Goal: Task Accomplishment & Management: Complete application form

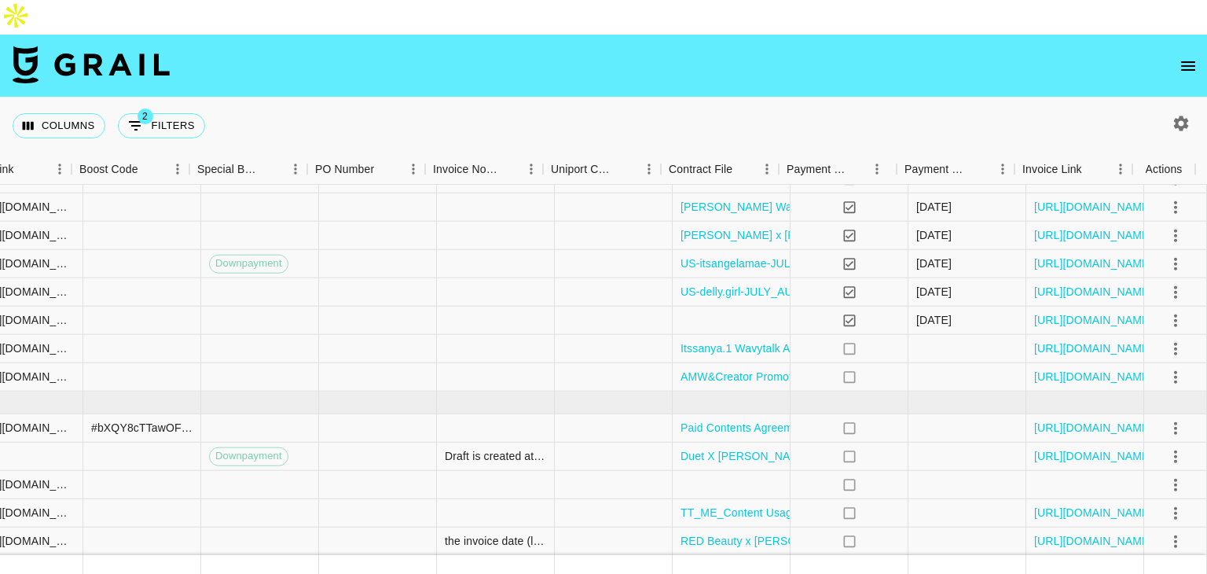
scroll to position [670, 2141]
click at [1044, 448] on link "[URL][DOMAIN_NAME]" at bounding box center [1093, 456] width 119 height 16
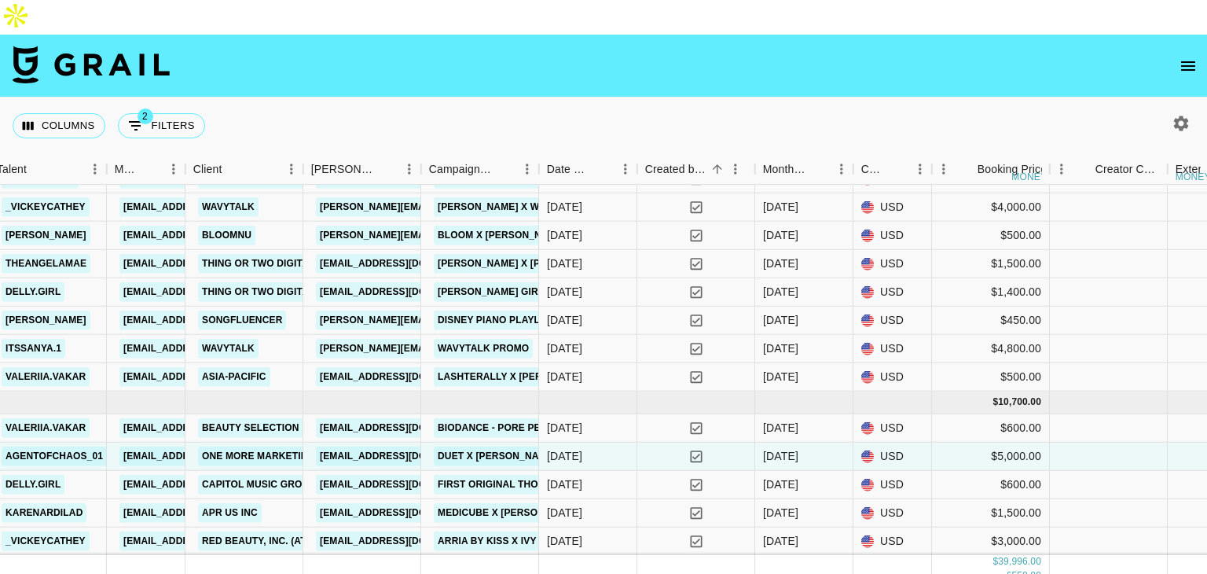
scroll to position [670, 533]
click at [212, 503] on link "APR US INC" at bounding box center [231, 513] width 64 height 20
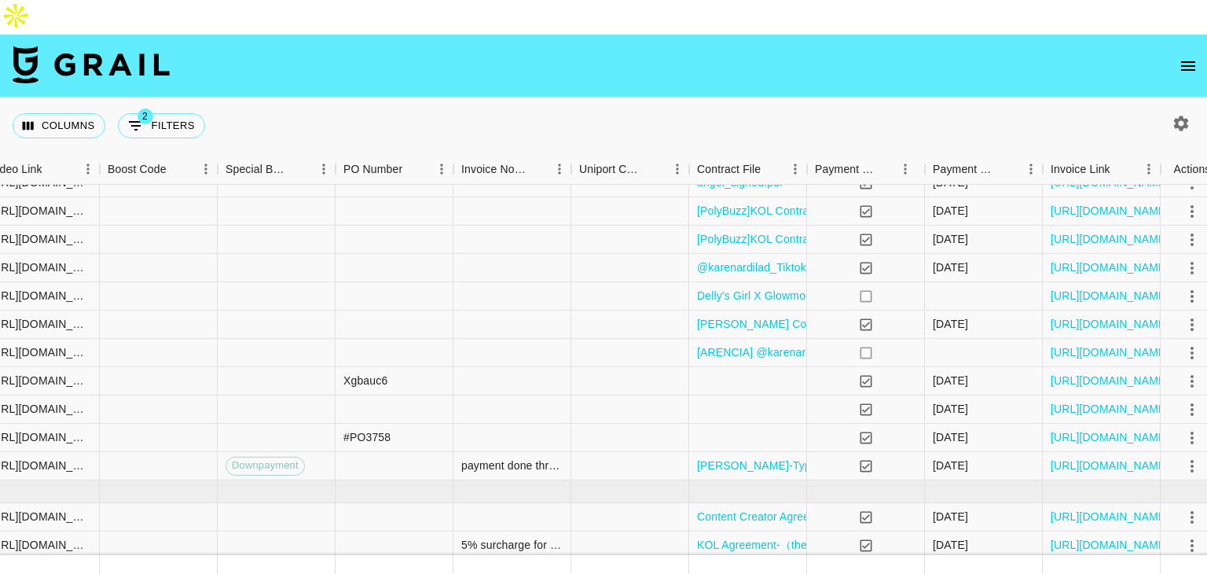
scroll to position [210, 2113]
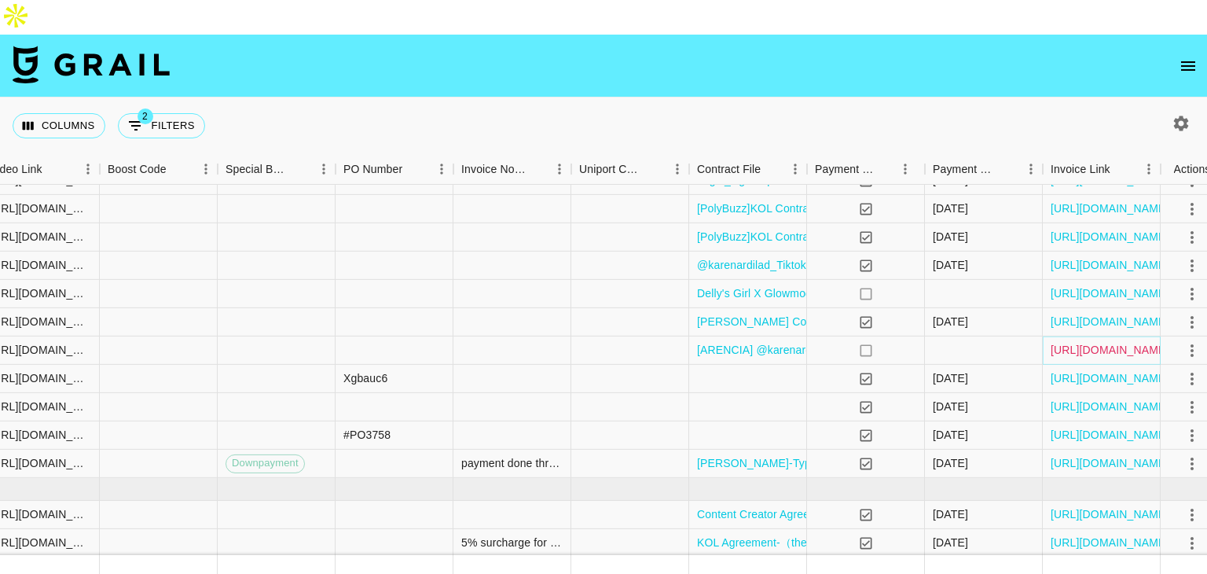
click at [1065, 342] on link "[URL][DOMAIN_NAME]" at bounding box center [1110, 350] width 119 height 16
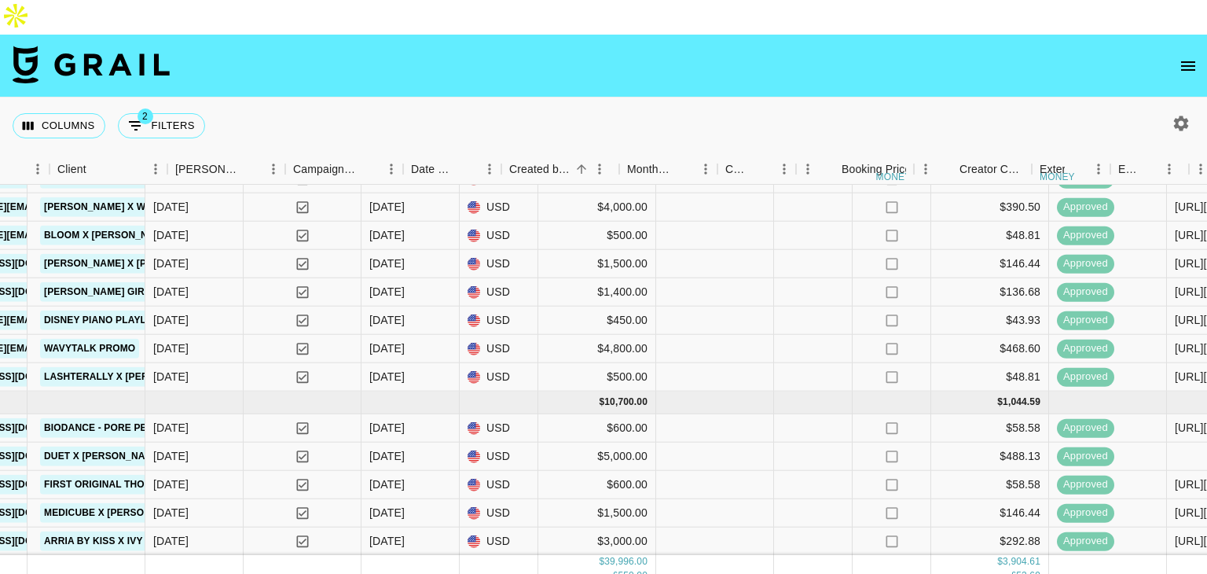
scroll to position [671, 623]
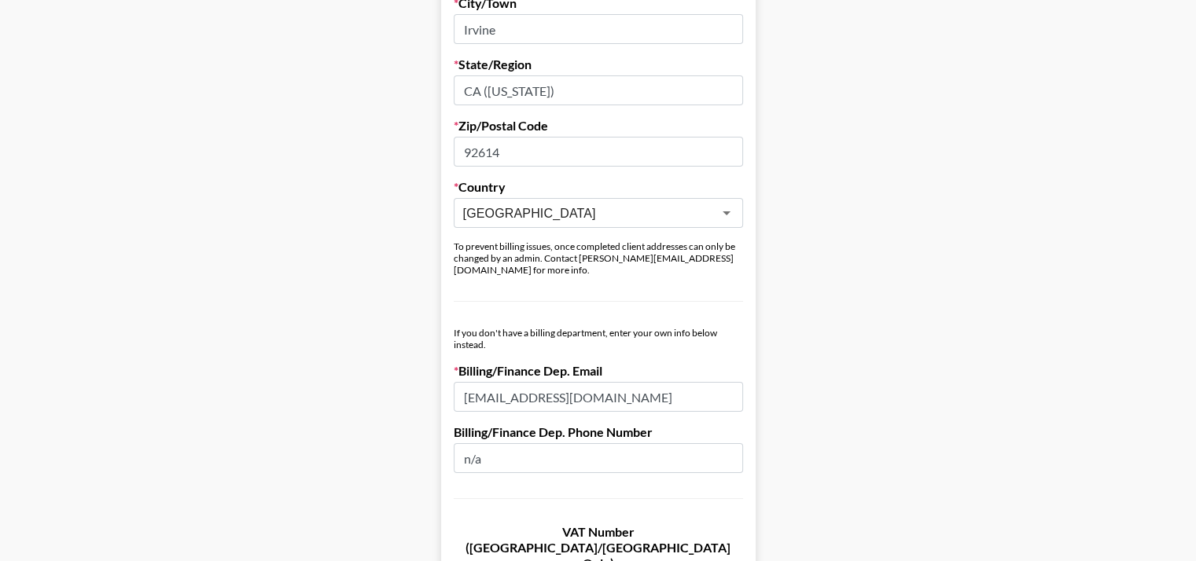
scroll to position [660, 0]
click at [574, 382] on input "[EMAIL_ADDRESS][DOMAIN_NAME]" at bounding box center [598, 397] width 289 height 30
type input "]"
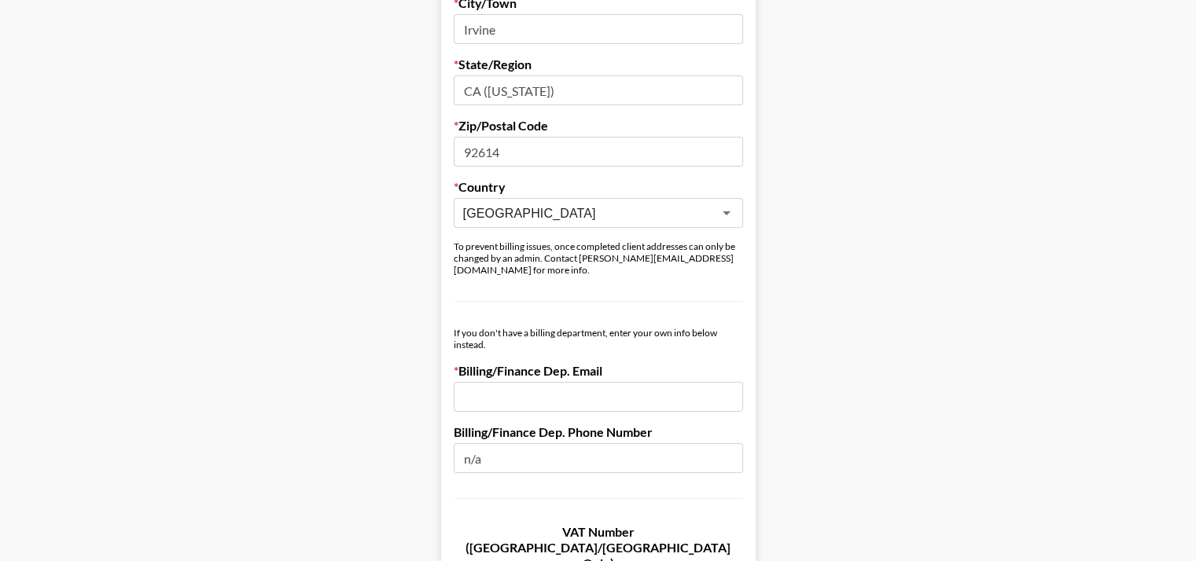
scroll to position [1237, 0]
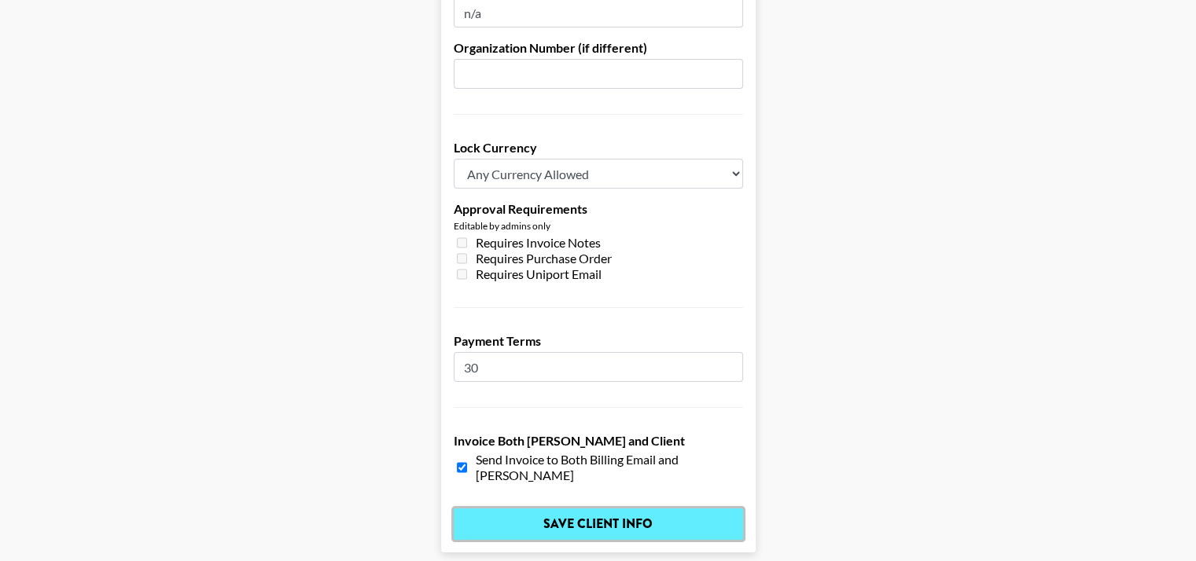
click at [621, 509] on input "Save Client Info" at bounding box center [598, 524] width 289 height 31
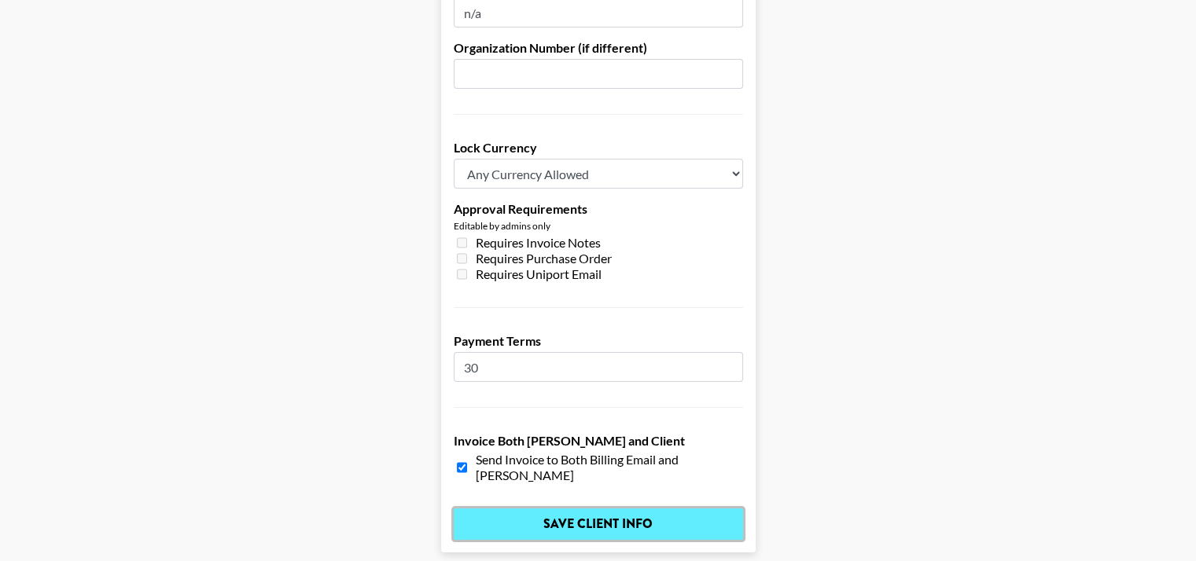
click at [574, 509] on input "Save Client Info" at bounding box center [598, 524] width 289 height 31
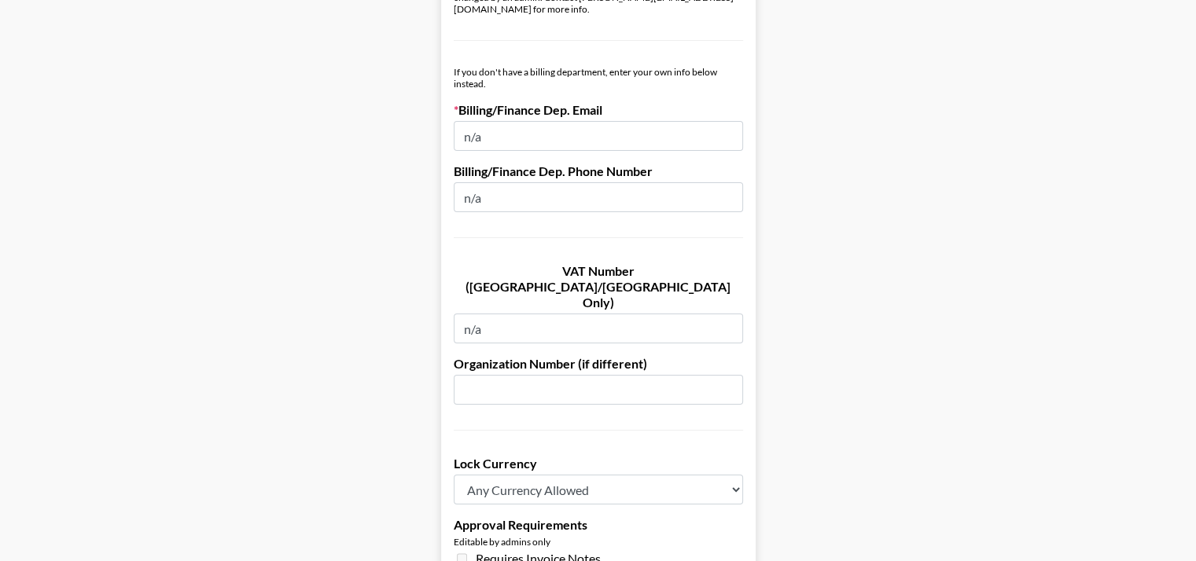
scroll to position [917, 0]
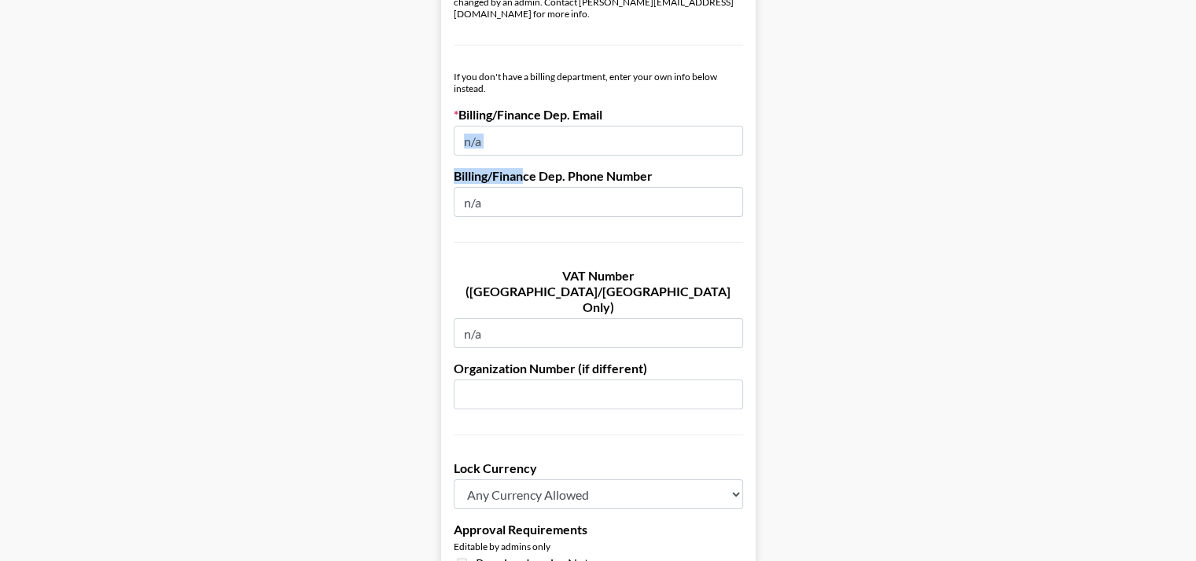
drag, startPoint x: 528, startPoint y: 112, endPoint x: 520, endPoint y: 98, distance: 16.6
click at [520, 98] on form "Company Name APR US INC Registered Name (If Different) APR US INC Trading Name …" at bounding box center [598, 78] width 314 height 1592
click at [520, 126] on input "n/a" at bounding box center [598, 141] width 289 height 30
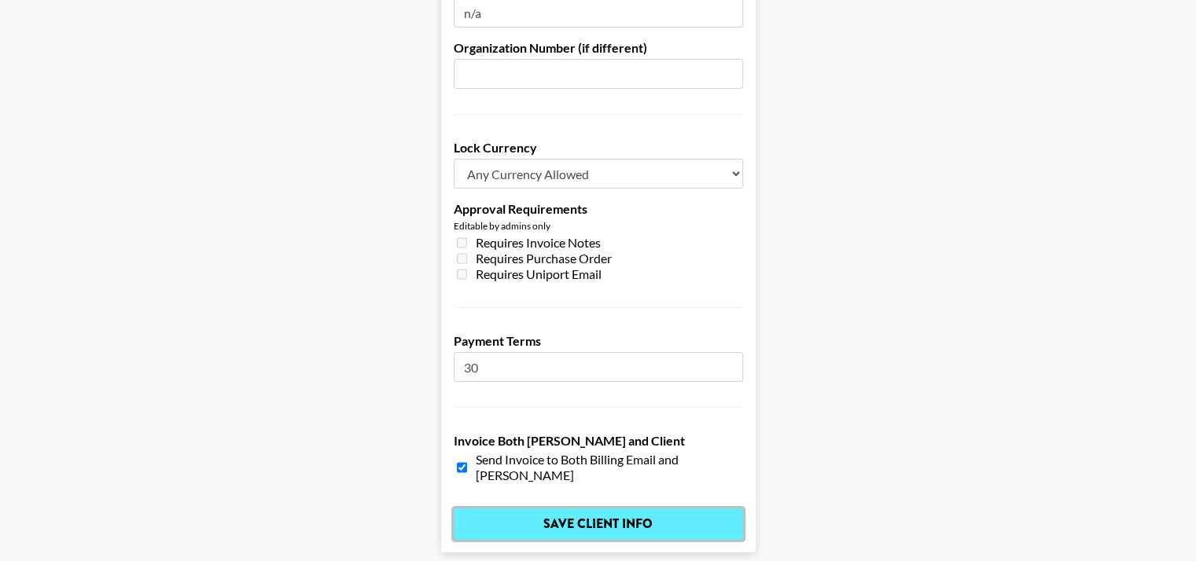
click at [538, 509] on input "Save Client Info" at bounding box center [598, 524] width 289 height 31
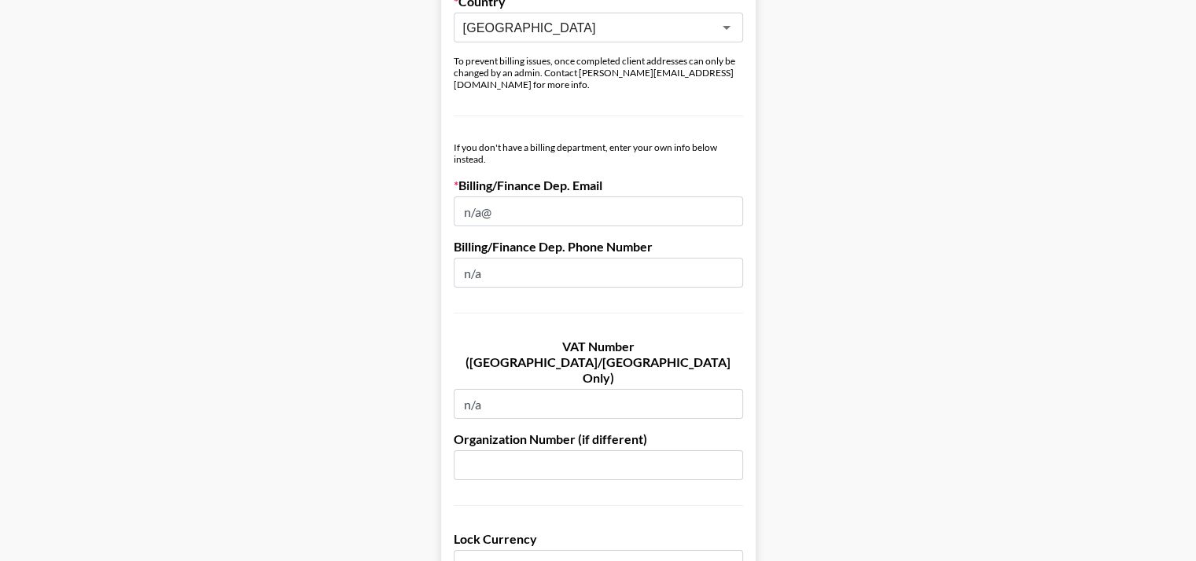
scroll to position [842, 6]
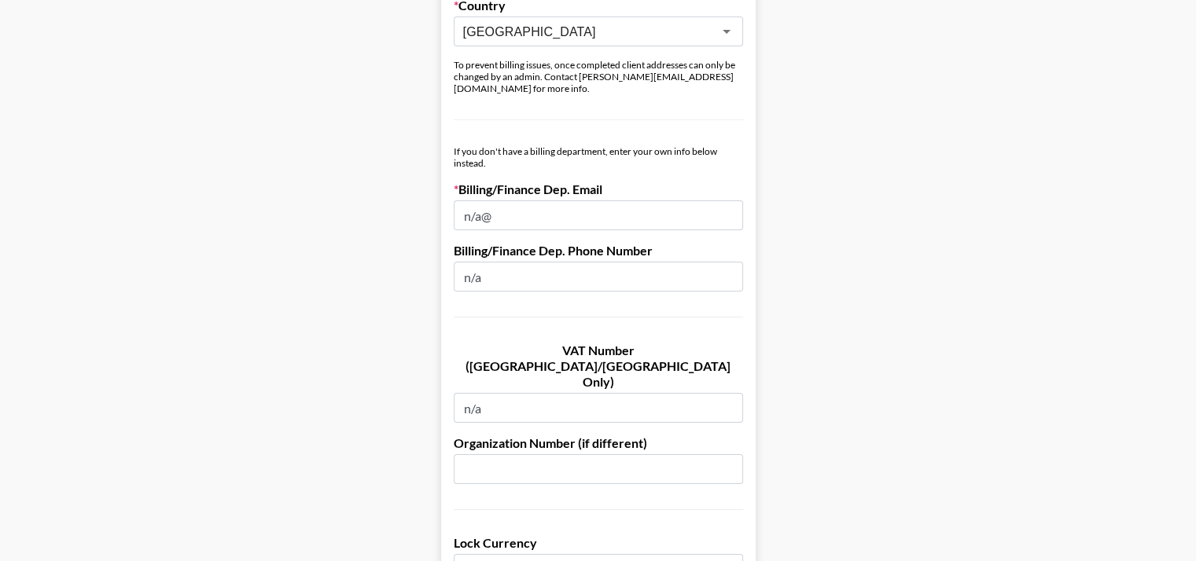
click at [482, 200] on input "n/a@" at bounding box center [598, 215] width 289 height 30
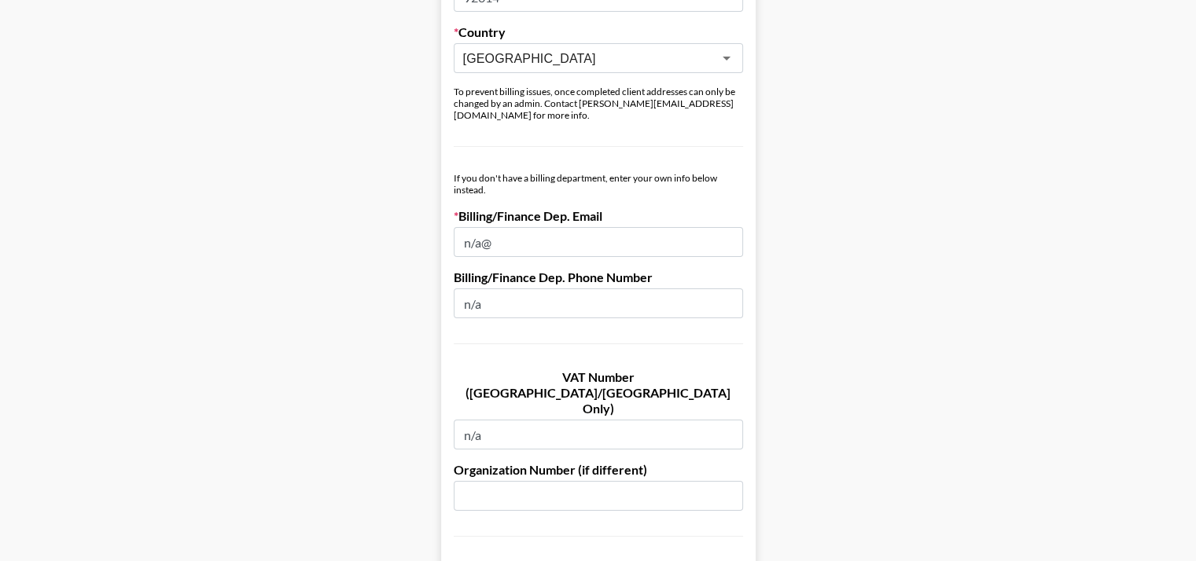
scroll to position [816, 6]
click at [536, 226] on input "n/a@" at bounding box center [598, 241] width 289 height 30
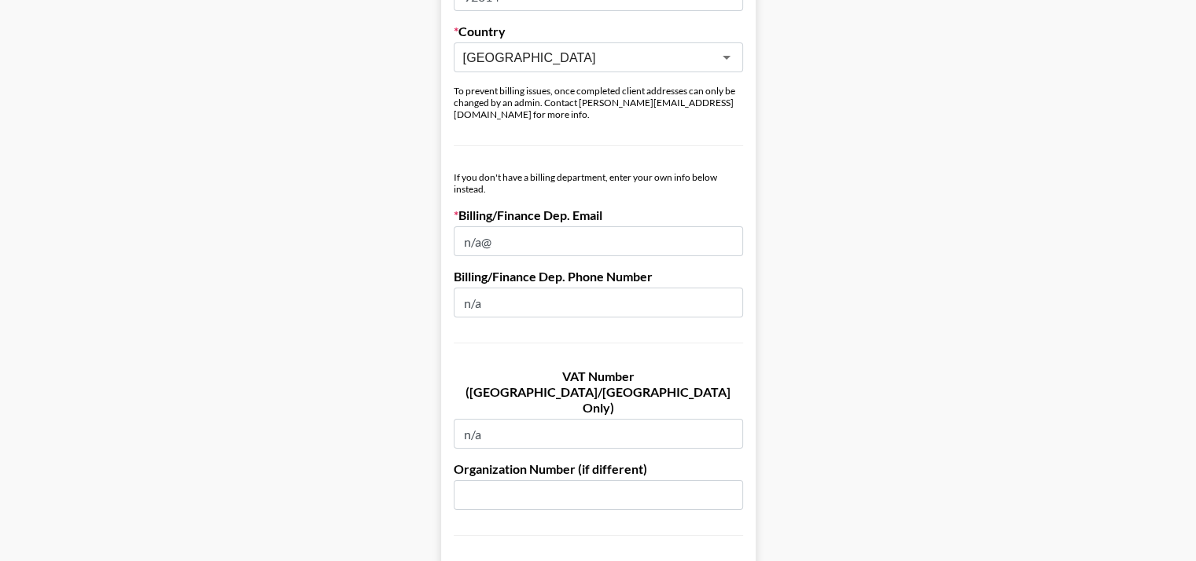
click at [536, 226] on input "n/a@" at bounding box center [598, 241] width 289 height 30
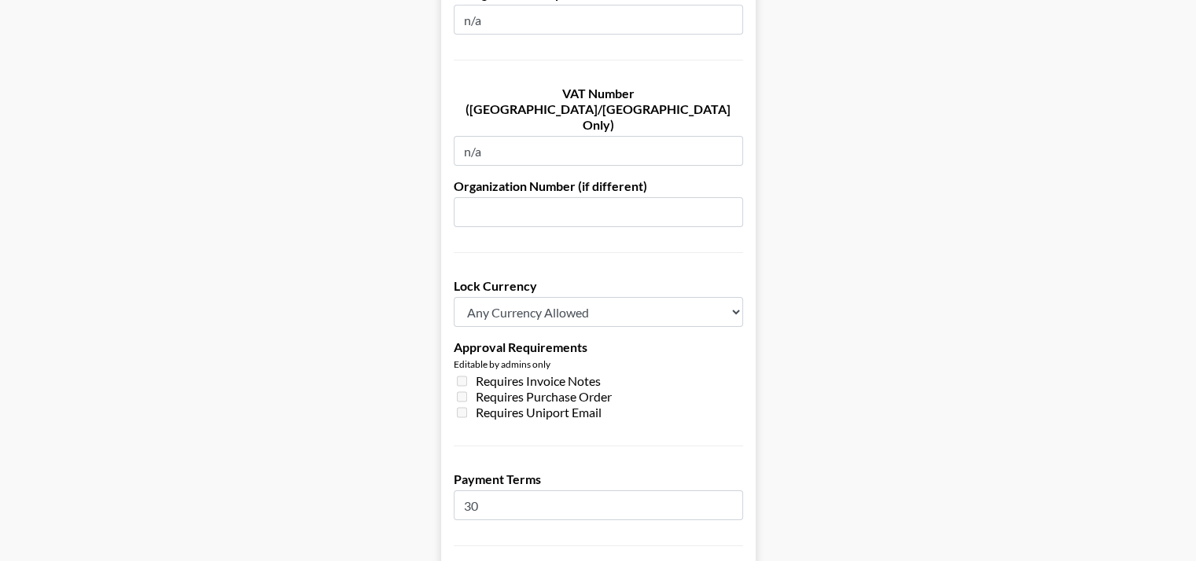
scroll to position [1237, 6]
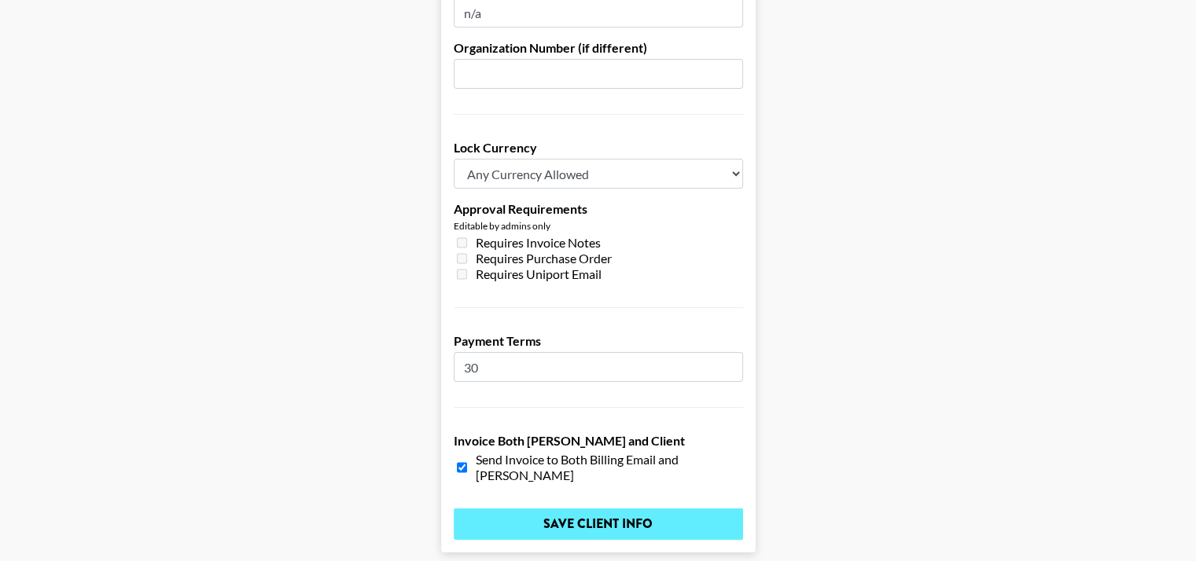
type input "payments@apr-in.com"
click at [572, 509] on input "Save Client Info" at bounding box center [598, 524] width 289 height 31
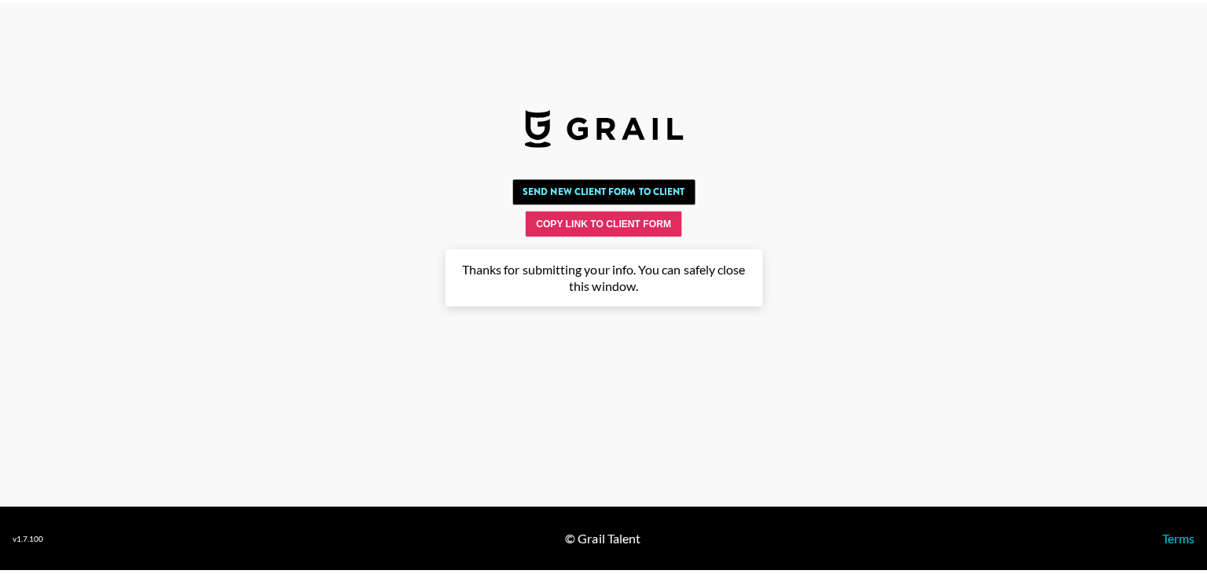
scroll to position [0, 0]
